Goal: Task Accomplishment & Management: Manage account settings

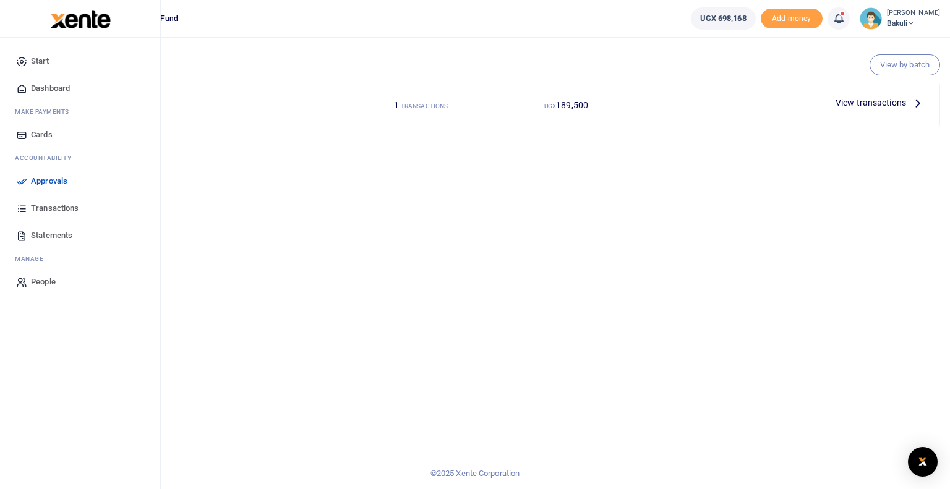
click at [22, 180] on icon at bounding box center [21, 181] width 11 height 11
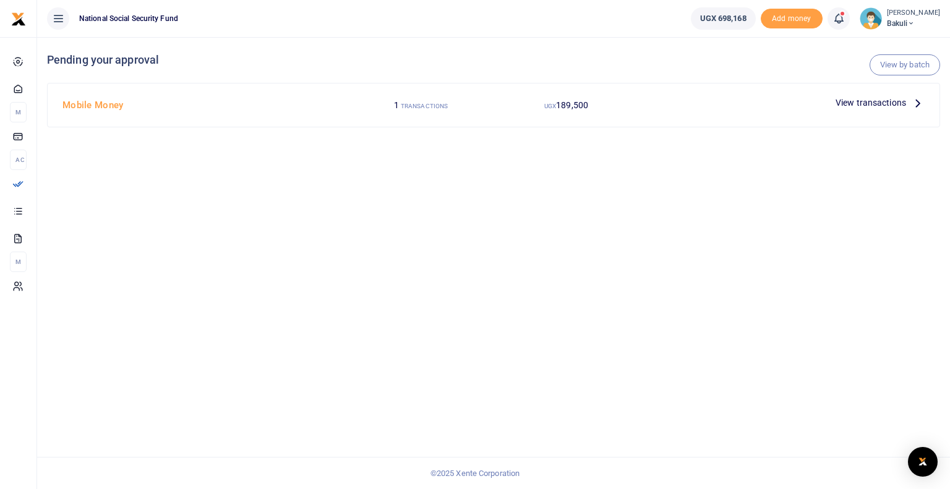
click at [871, 103] on span "View transactions" at bounding box center [870, 103] width 70 height 14
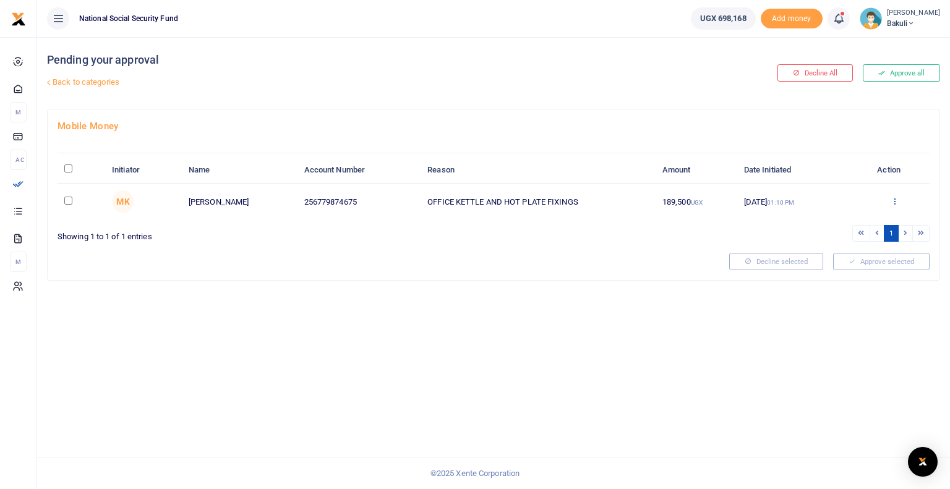
click at [895, 199] on icon at bounding box center [894, 201] width 8 height 9
click at [835, 223] on link "Approve" at bounding box center [849, 221] width 98 height 17
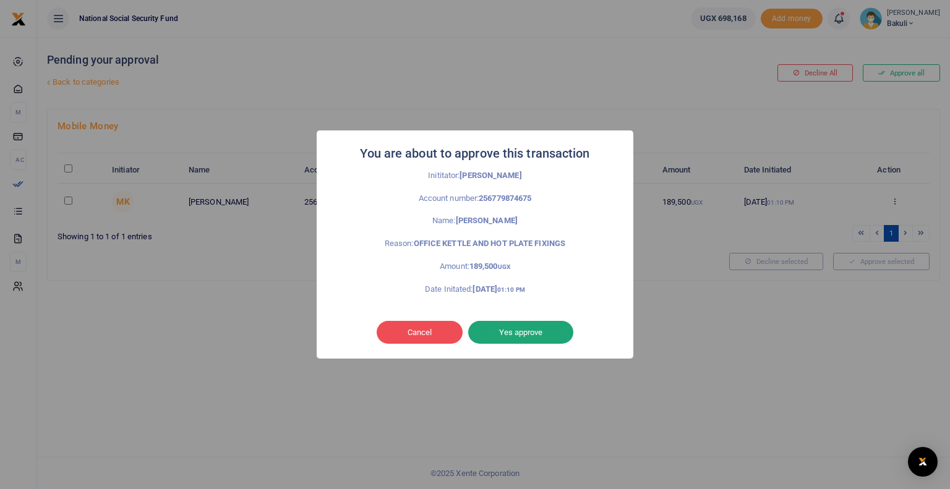
click at [524, 334] on button "Yes approve" at bounding box center [520, 332] width 105 height 23
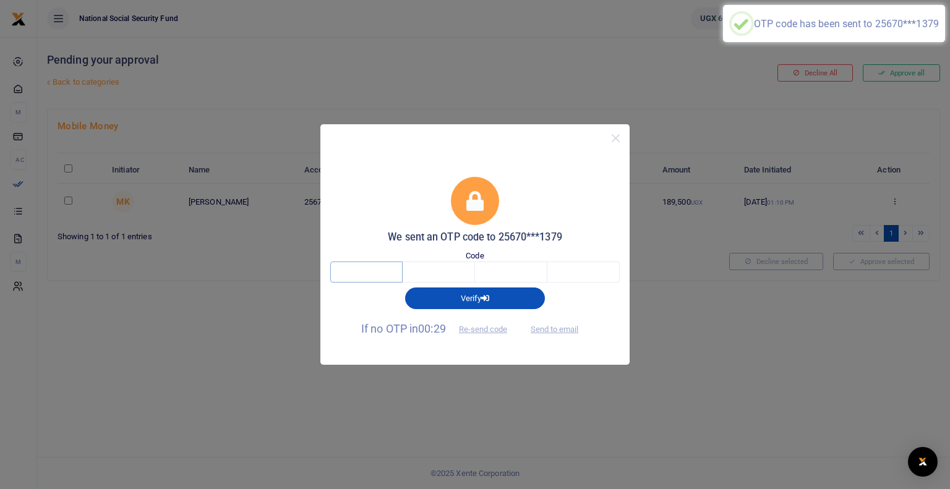
click at [346, 278] on input "text" at bounding box center [366, 272] width 72 height 21
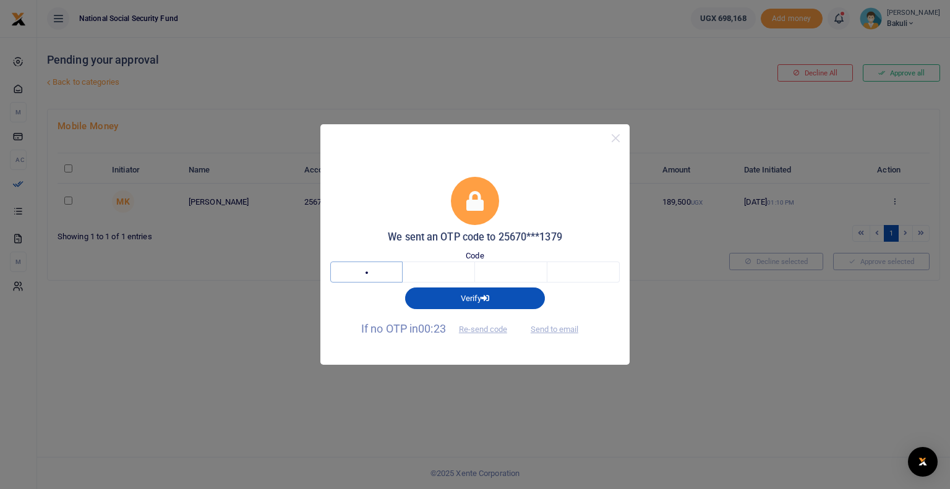
type input "2"
type input "1"
type input "5"
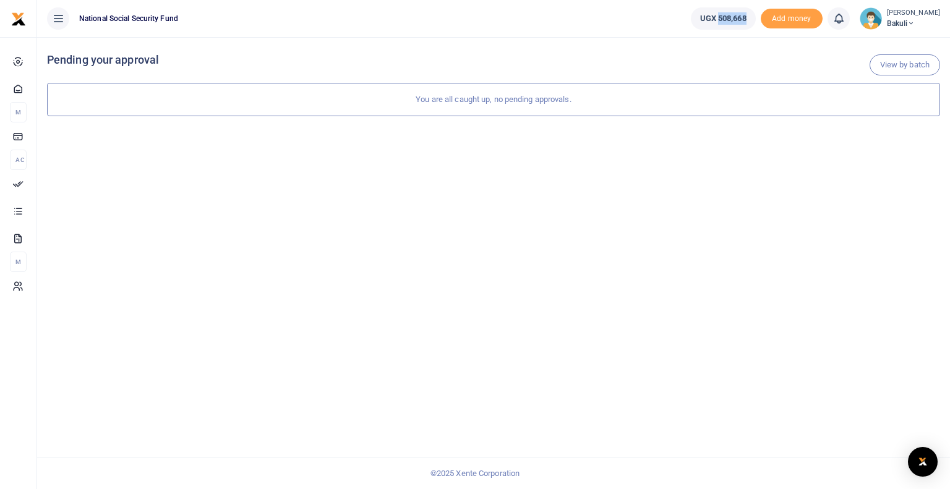
drag, startPoint x: 754, startPoint y: 17, endPoint x: 726, endPoint y: 17, distance: 28.4
click at [726, 17] on link "UGX 508,668" at bounding box center [723, 18] width 65 height 22
copy span "508,668"
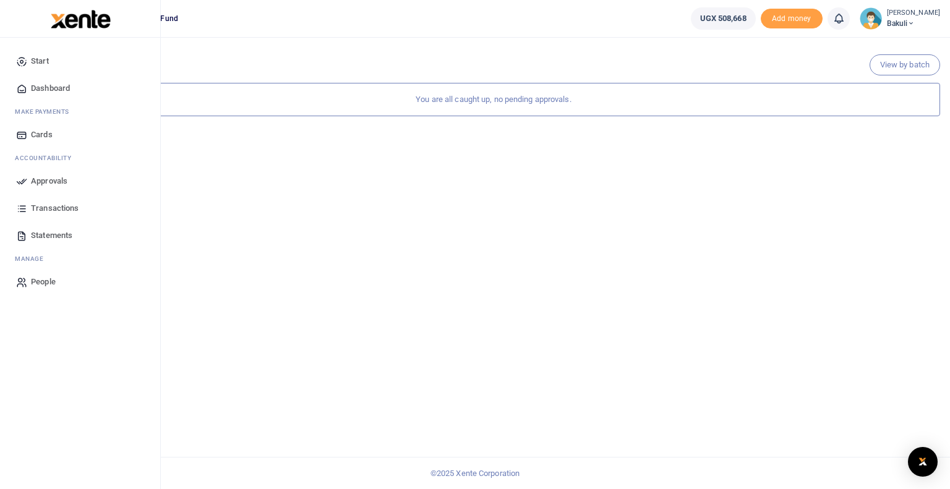
click at [24, 210] on icon at bounding box center [21, 208] width 11 height 11
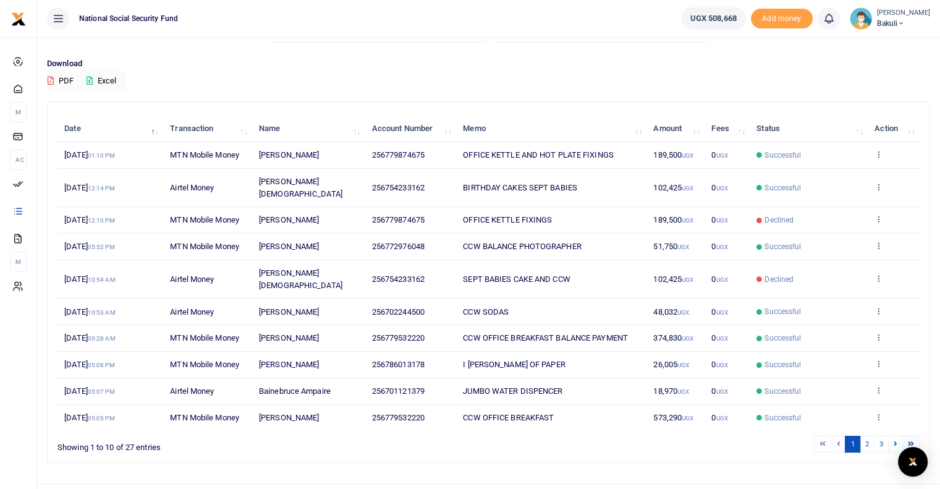
scroll to position [77, 0]
click at [871, 435] on link "2" at bounding box center [867, 443] width 15 height 17
